Goal: Check status: Check status

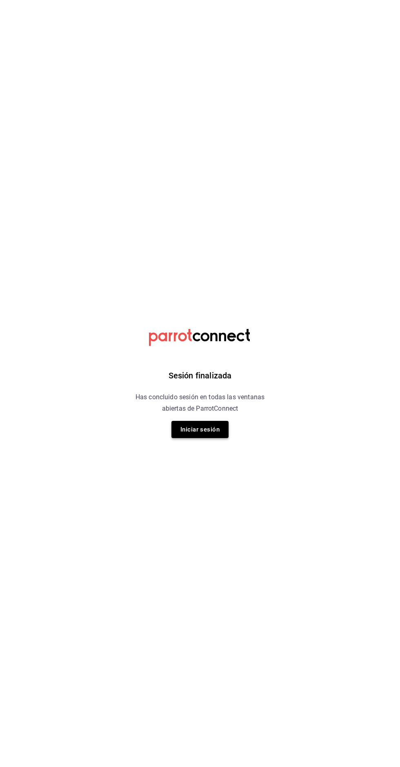
click at [208, 428] on button "Iniciar sesión" at bounding box center [200, 429] width 57 height 17
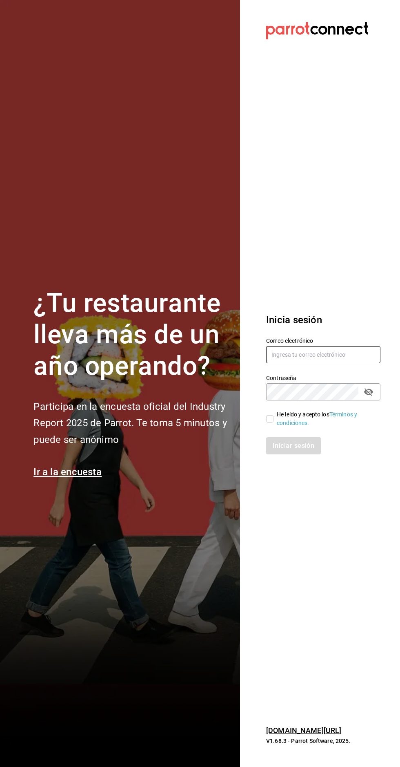
click at [320, 363] on input "text" at bounding box center [323, 354] width 114 height 17
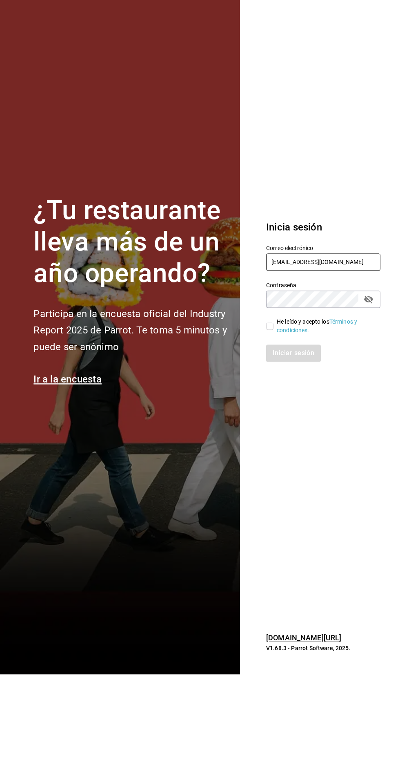
type input "alextelpalo+1@gmail.com"
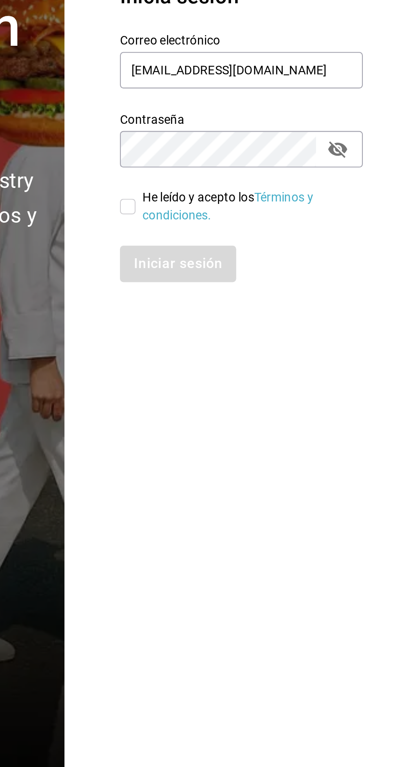
click at [367, 399] on button "passwordField" at bounding box center [369, 392] width 14 height 14
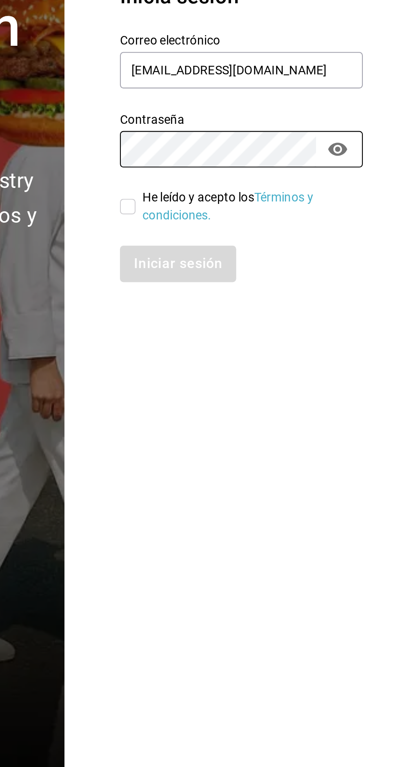
click at [268, 422] on input "He leído y acepto los Términos y condiciones." at bounding box center [269, 418] width 7 height 7
checkbox input "true"
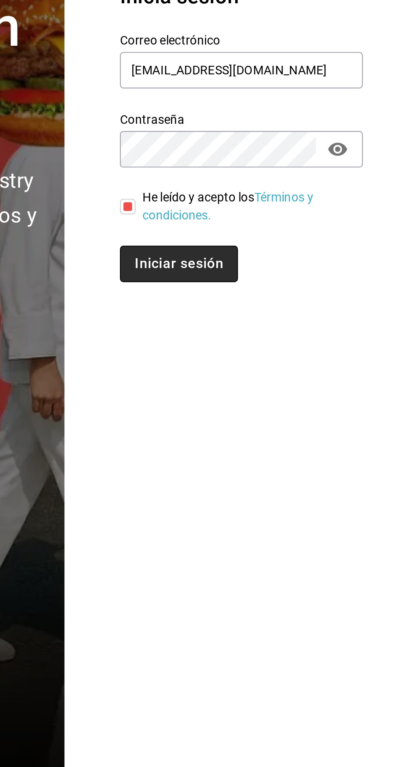
click at [296, 454] on button "Iniciar sesión" at bounding box center [294, 445] width 56 height 17
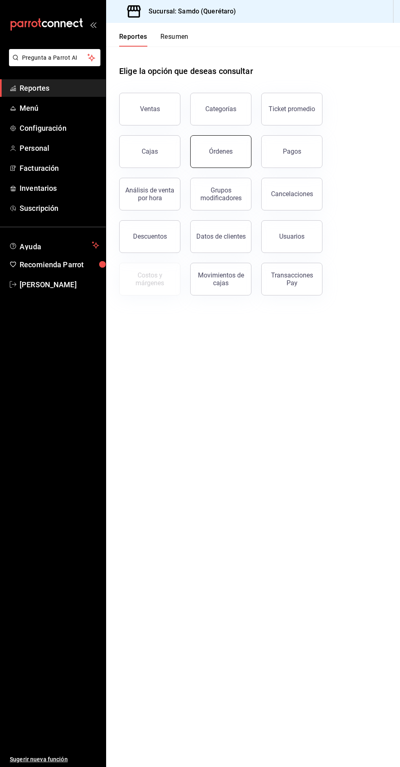
click at [230, 152] on div "Órdenes" at bounding box center [221, 151] width 24 height 8
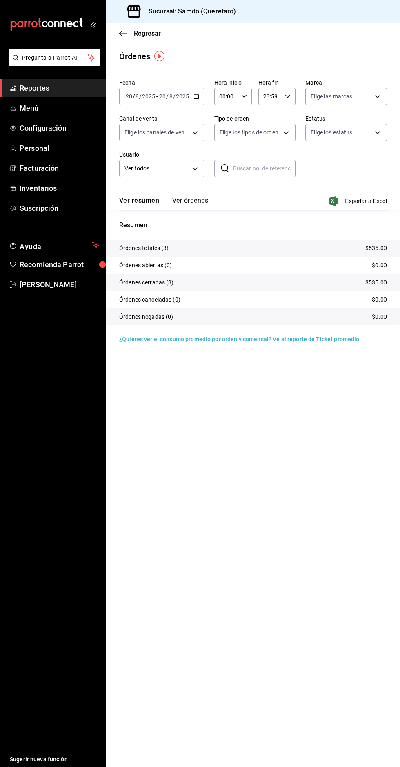
click at [195, 205] on button "Ver órdenes" at bounding box center [190, 203] width 36 height 14
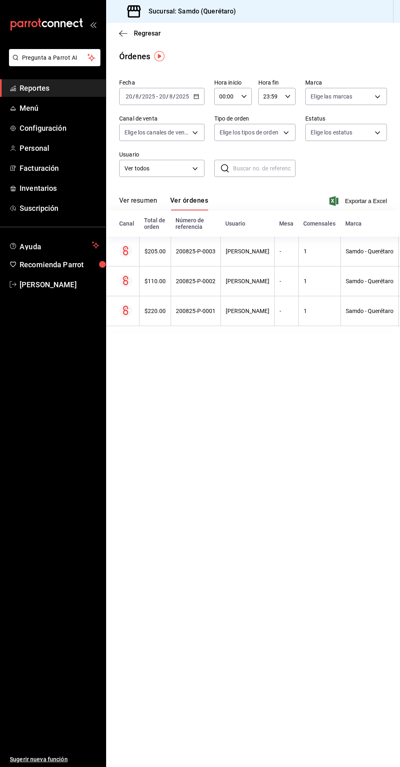
click at [148, 202] on button "Ver resumen" at bounding box center [138, 203] width 38 height 14
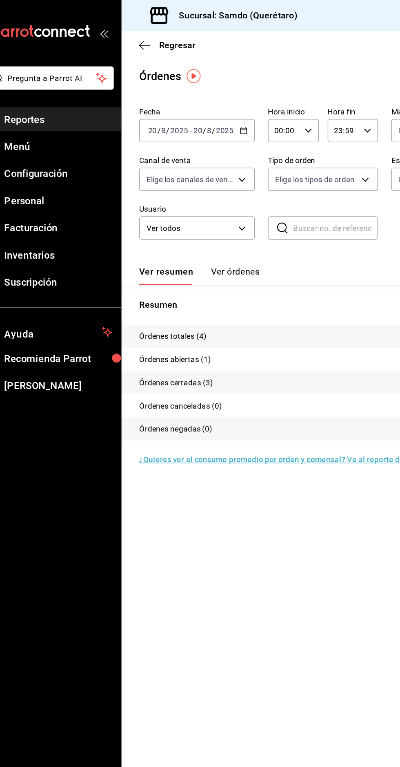
click at [195, 198] on button "Ver órdenes" at bounding box center [190, 203] width 36 height 14
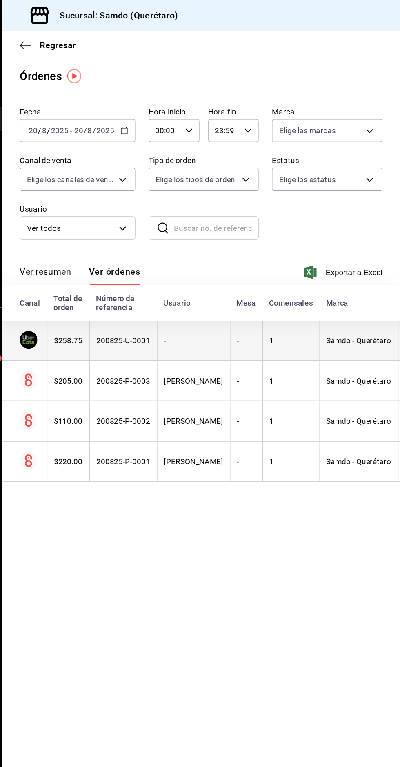
click at [191, 249] on div "200825-U-0001" at bounding box center [196, 251] width 40 height 7
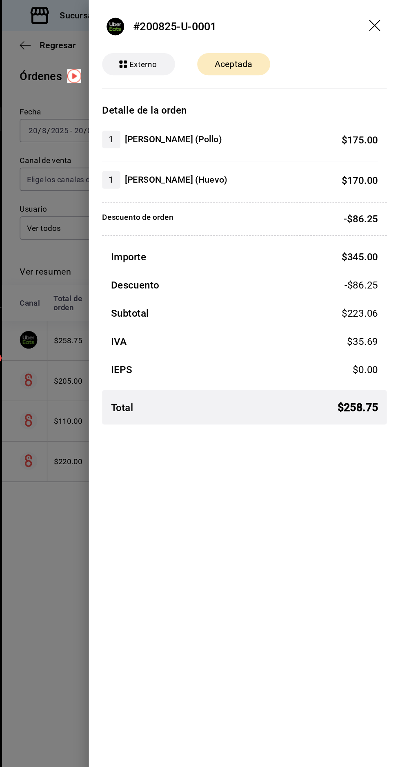
click at [380, 19] on icon "drag" at bounding box center [382, 20] width 10 height 10
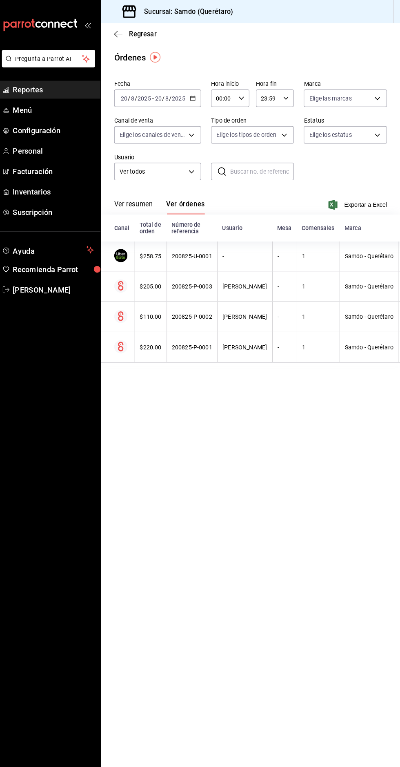
click at [79, 86] on span "Reportes" at bounding box center [60, 87] width 80 height 11
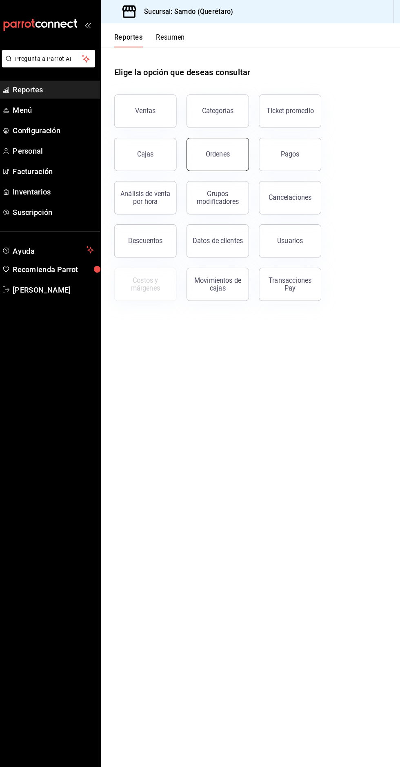
click at [239, 154] on button "Órdenes" at bounding box center [220, 151] width 61 height 33
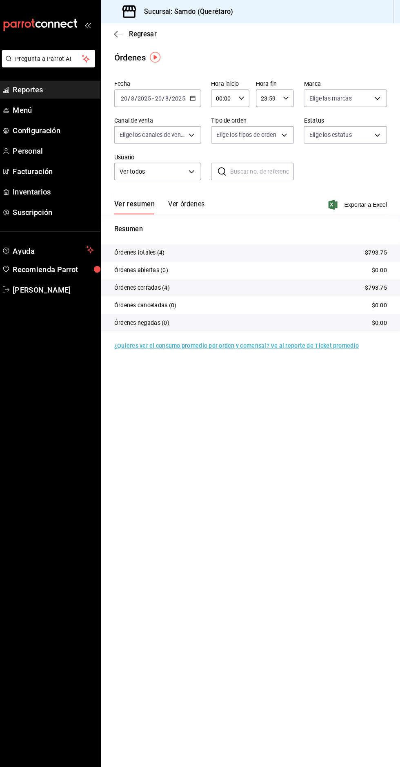
click at [192, 203] on button "Ver órdenes" at bounding box center [190, 203] width 36 height 14
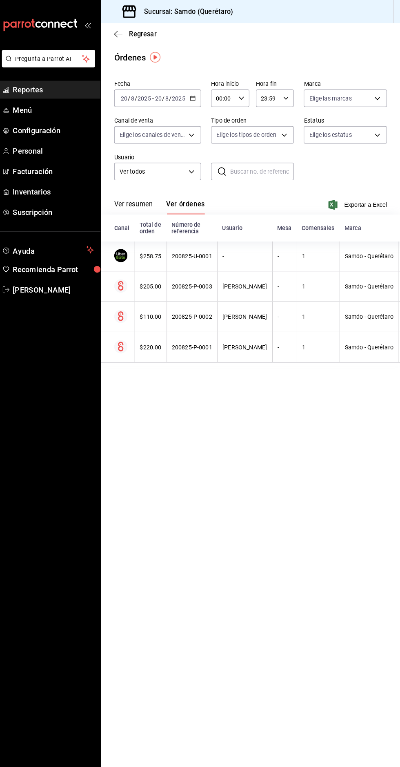
click at [150, 198] on button "Ver resumen" at bounding box center [138, 203] width 38 height 14
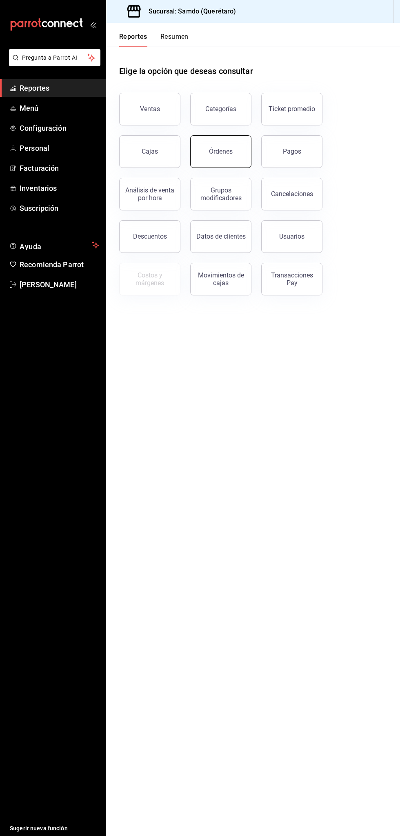
click at [222, 153] on div "Órdenes" at bounding box center [221, 151] width 24 height 8
